Goal: Information Seeking & Learning: Learn about a topic

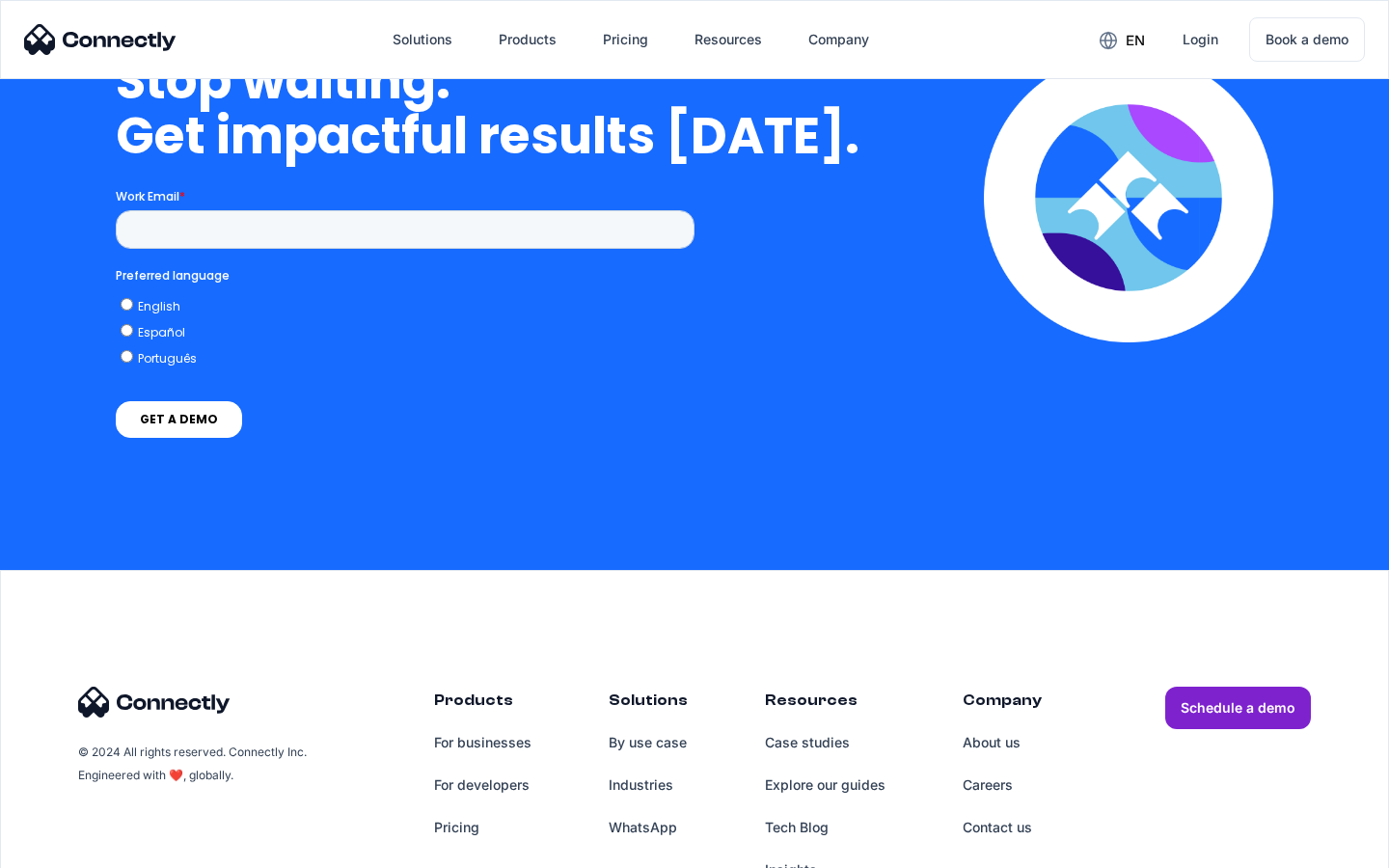
scroll to position [5605, 0]
